Goal: Check status

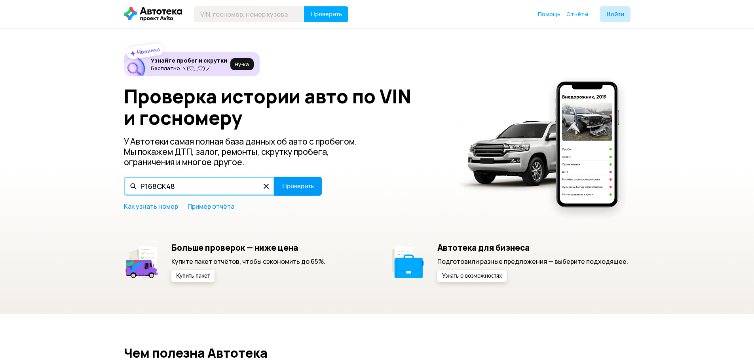
type input "Р168СК48"
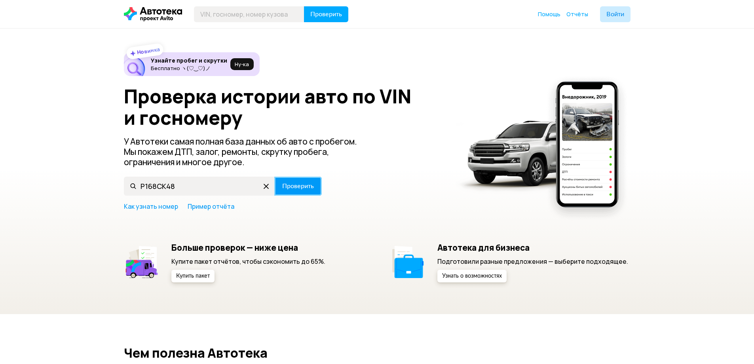
click at [310, 188] on span "Проверить" at bounding box center [298, 186] width 32 height 6
click at [159, 196] on div "Проверка истории авто по VIN и госномеру У Автотеки самая полная база данных об…" at bounding box center [377, 147] width 507 height 125
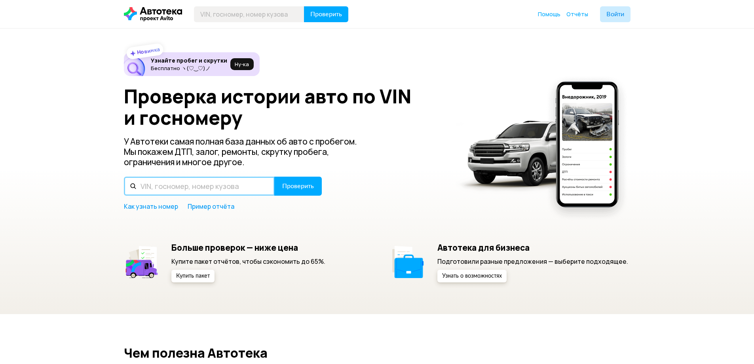
click at [162, 190] on input "text" at bounding box center [199, 186] width 151 height 19
type input "Р165СК48"
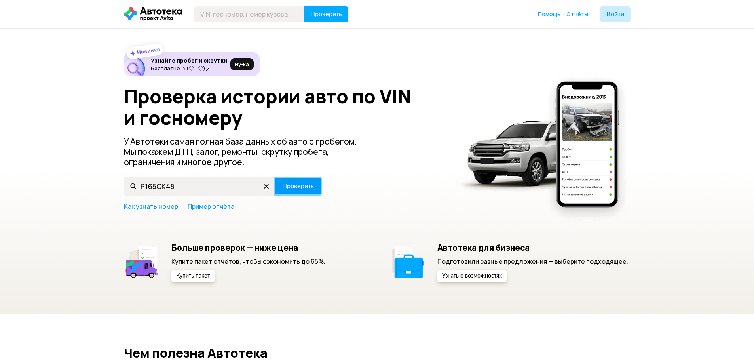
click at [304, 186] on span "Проверить" at bounding box center [298, 186] width 32 height 6
